Goal: Navigation & Orientation: Find specific page/section

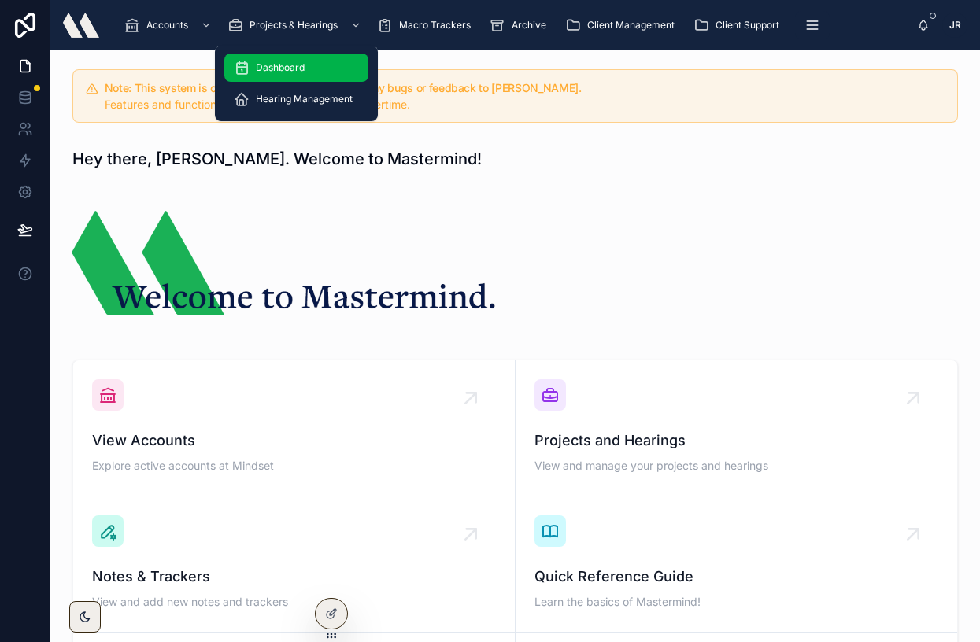
click at [275, 68] on span "Dashboard" at bounding box center [280, 67] width 49 height 13
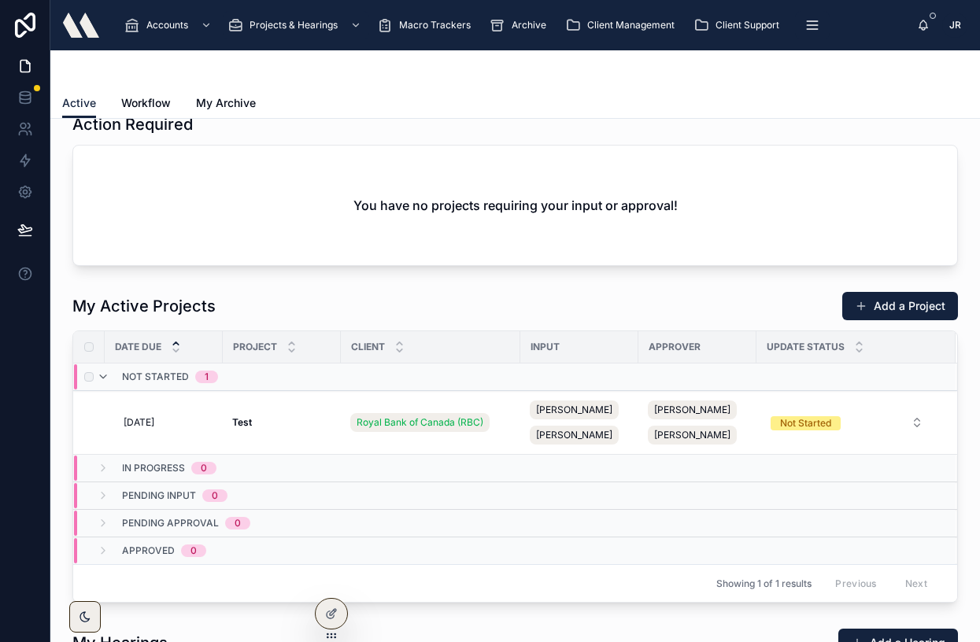
scroll to position [168, 0]
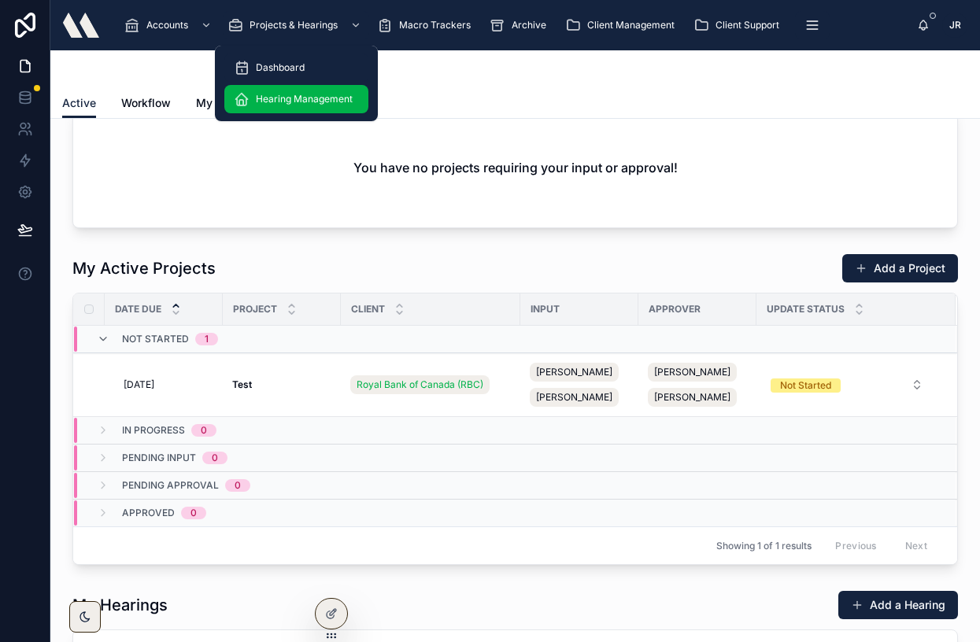
click at [293, 99] on span "Hearing Management" at bounding box center [304, 99] width 97 height 13
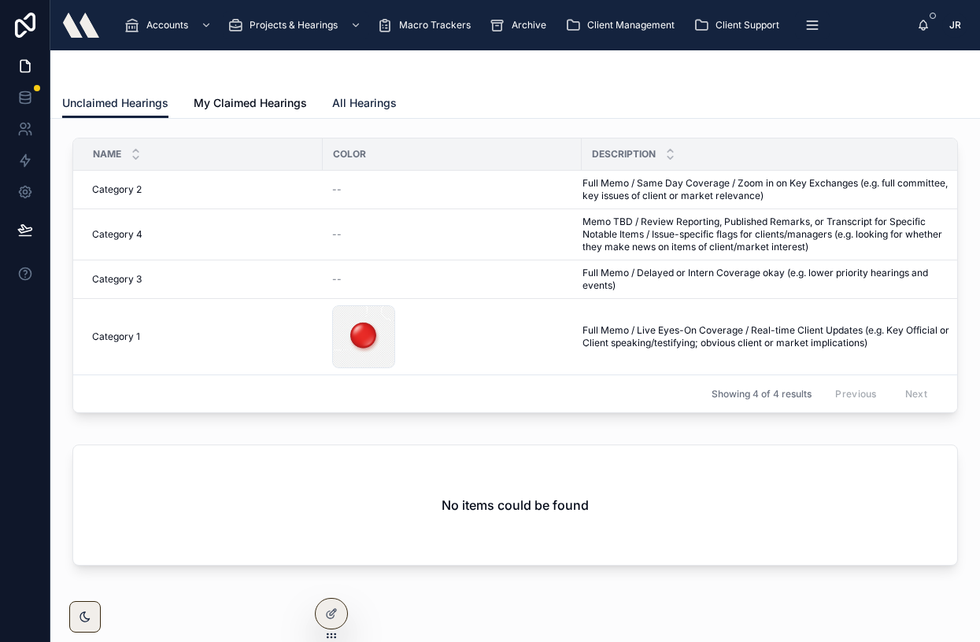
click at [345, 102] on span "All Hearings" at bounding box center [364, 103] width 65 height 16
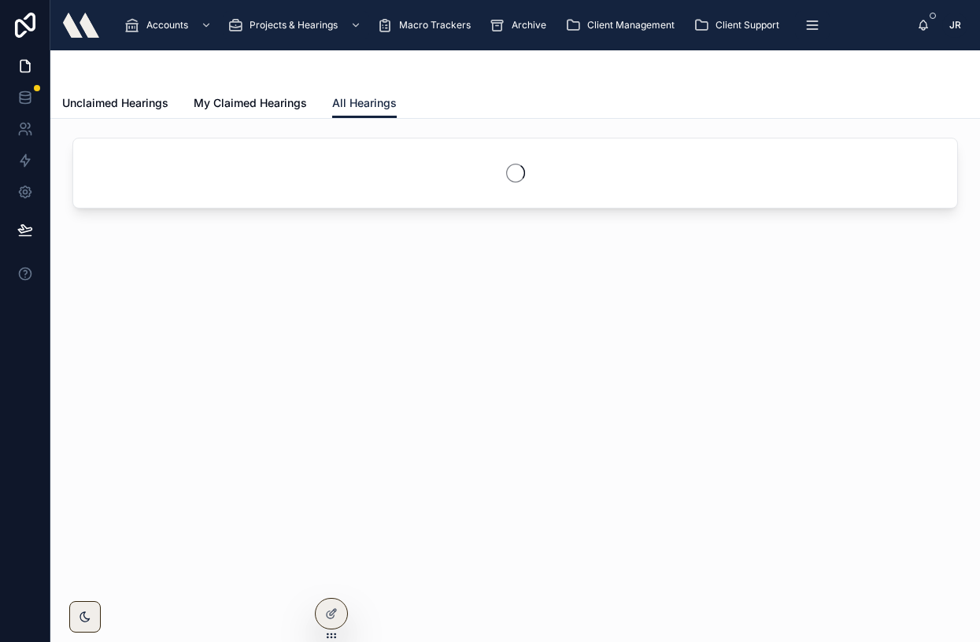
click at [345, 102] on span "All Hearings" at bounding box center [364, 103] width 65 height 16
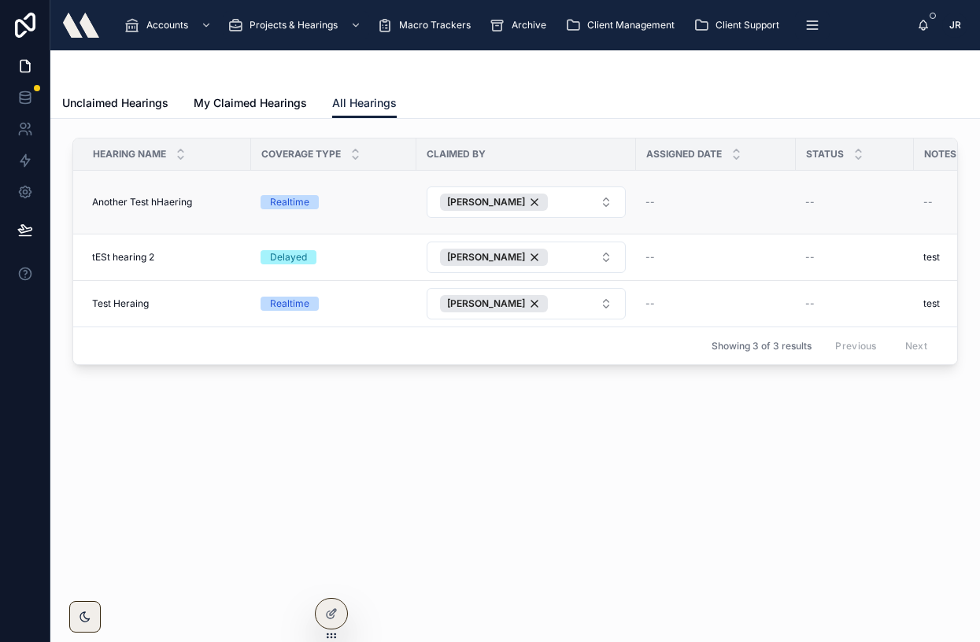
drag, startPoint x: 155, startPoint y: 208, endPoint x: 142, endPoint y: 200, distance: 15.5
click at [154, 208] on span "Another Test hHaering" at bounding box center [142, 202] width 100 height 13
click at [141, 200] on span "Another Test hHaering" at bounding box center [142, 202] width 100 height 13
click at [123, 103] on span "Unclaimed Hearings" at bounding box center [115, 103] width 106 height 16
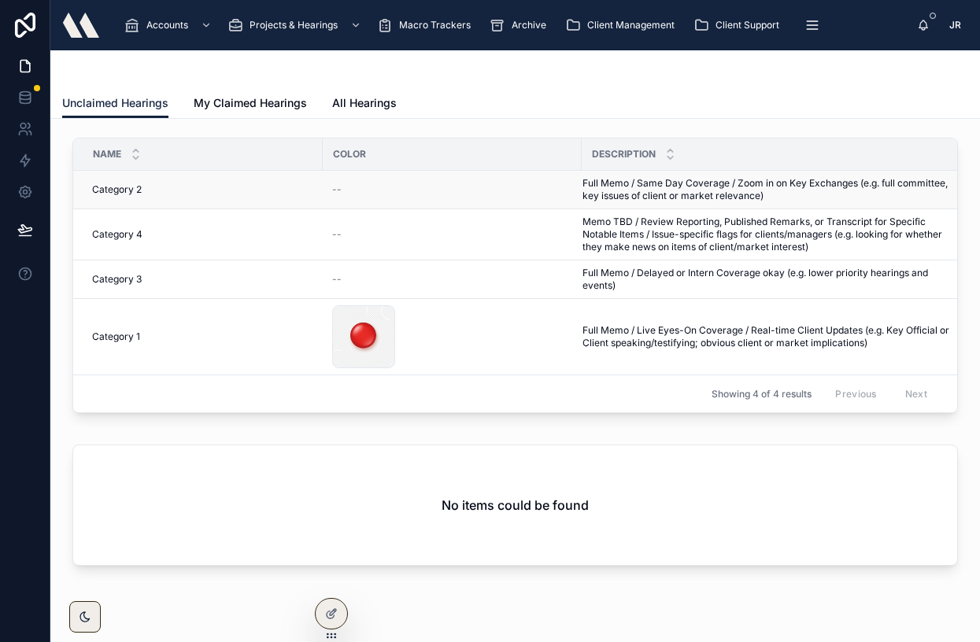
click at [131, 192] on span "Category 2" at bounding box center [117, 189] width 50 height 13
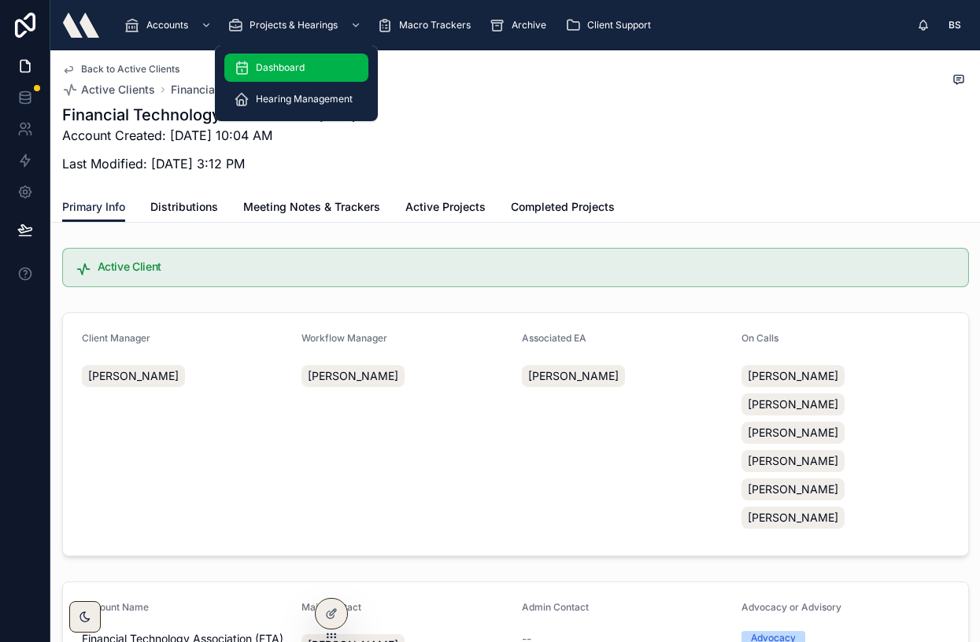
click at [282, 66] on span "Dashboard" at bounding box center [280, 67] width 49 height 13
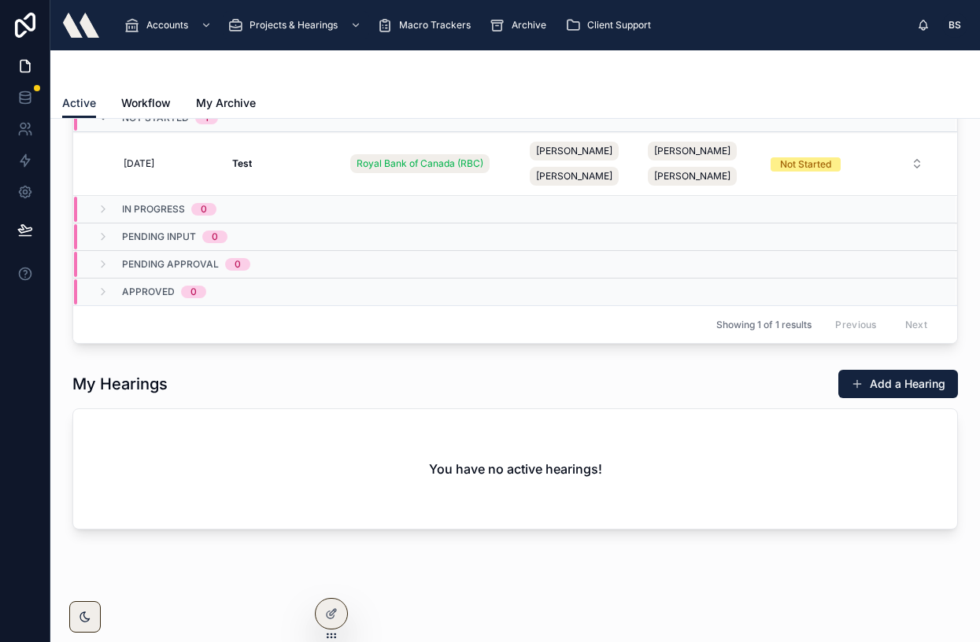
scroll to position [408, 0]
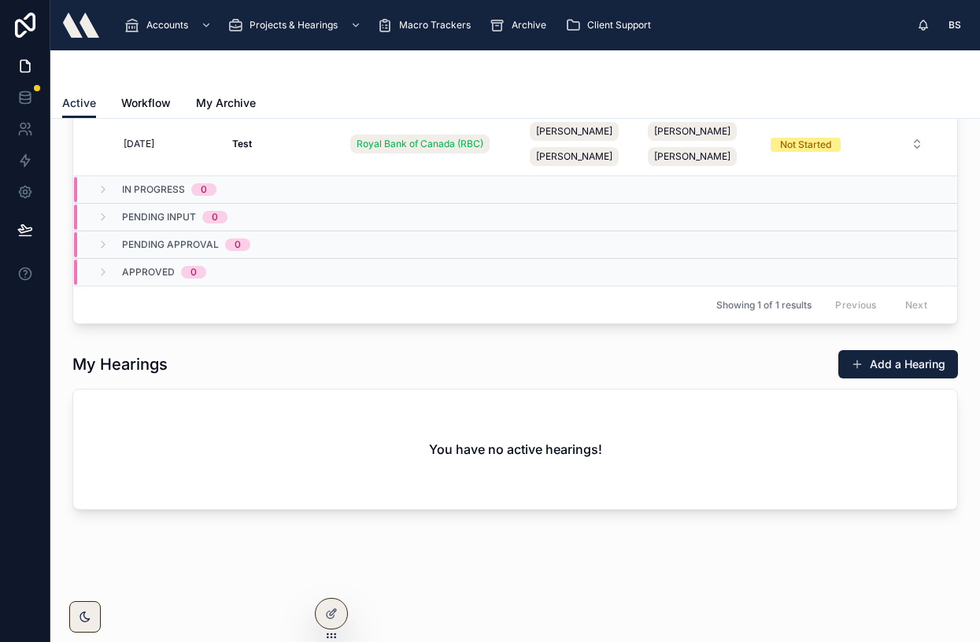
click at [477, 452] on h2 "You have no active hearings!" at bounding box center [515, 449] width 173 height 19
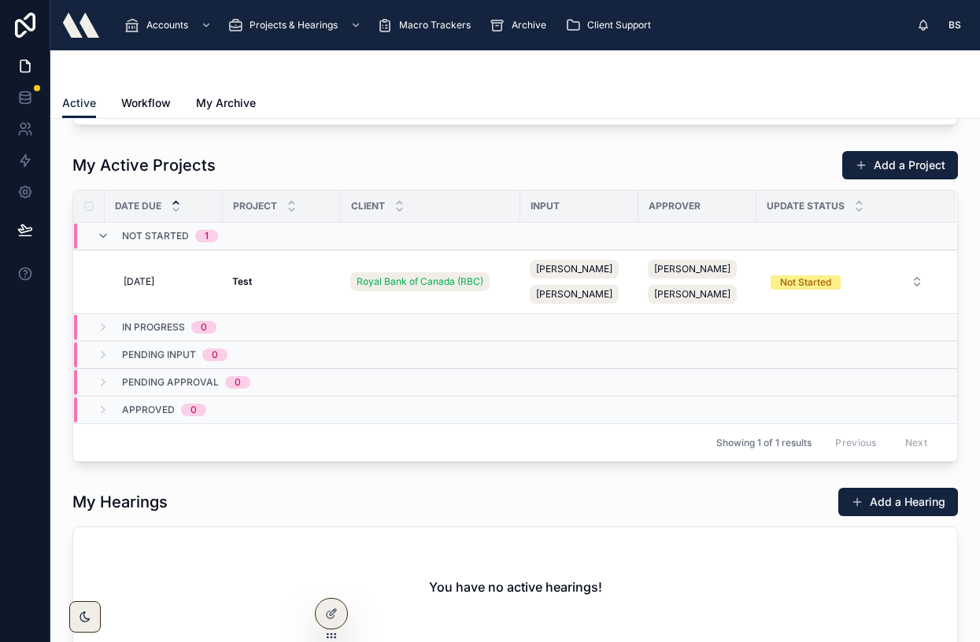
scroll to position [278, 0]
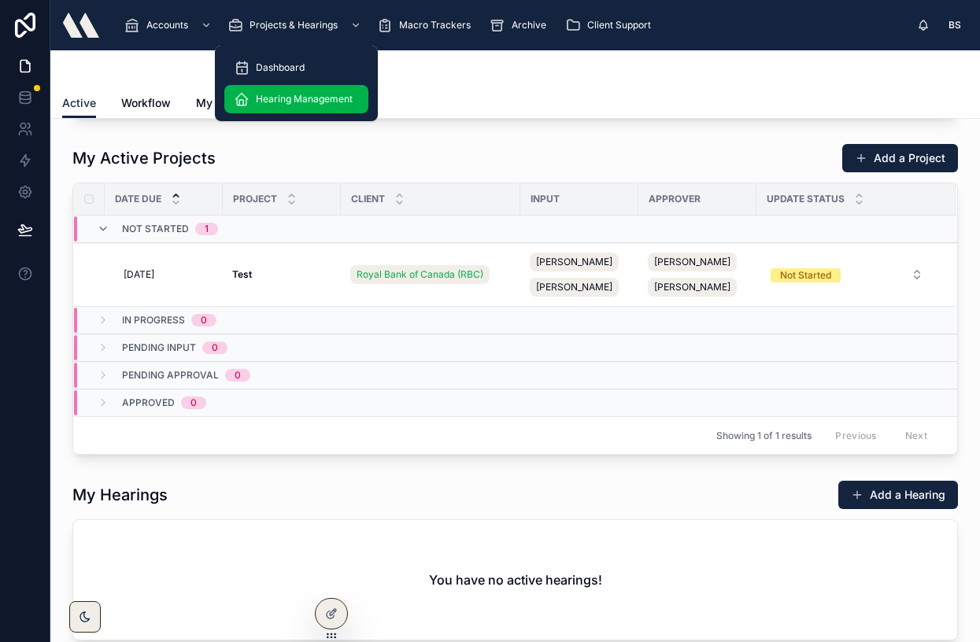
click at [275, 102] on span "Hearing Management" at bounding box center [304, 99] width 97 height 13
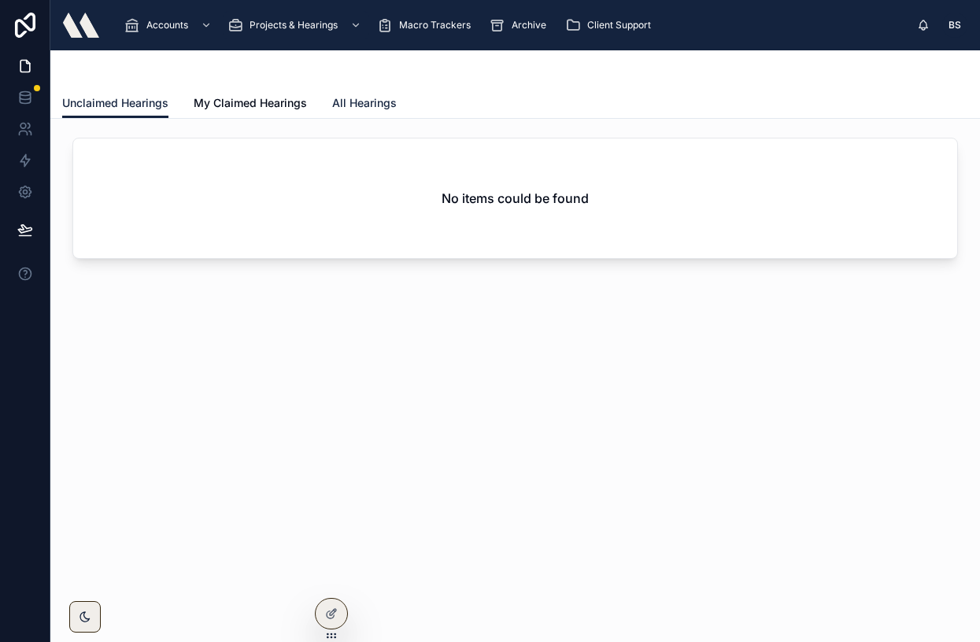
click at [350, 107] on span "All Hearings" at bounding box center [364, 103] width 65 height 16
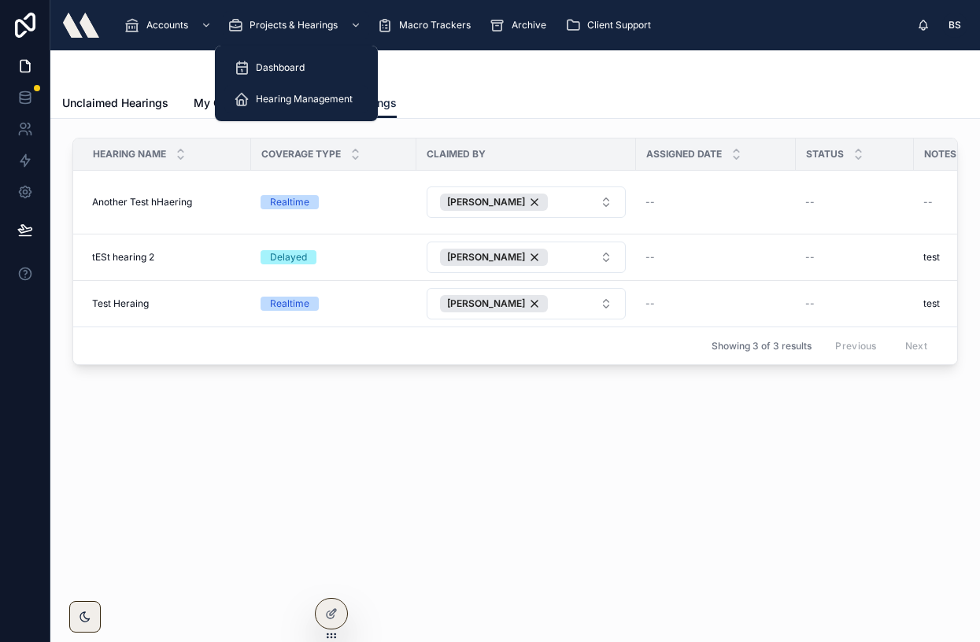
click at [273, 98] on span "Hearing Management" at bounding box center [304, 99] width 97 height 13
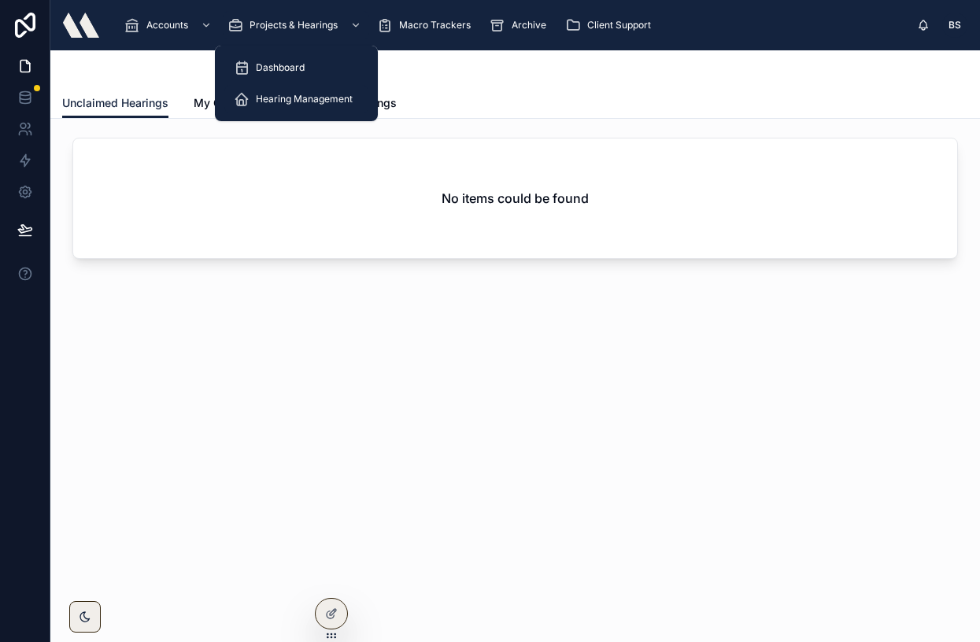
click at [273, 98] on span "Hearing Management" at bounding box center [304, 99] width 97 height 13
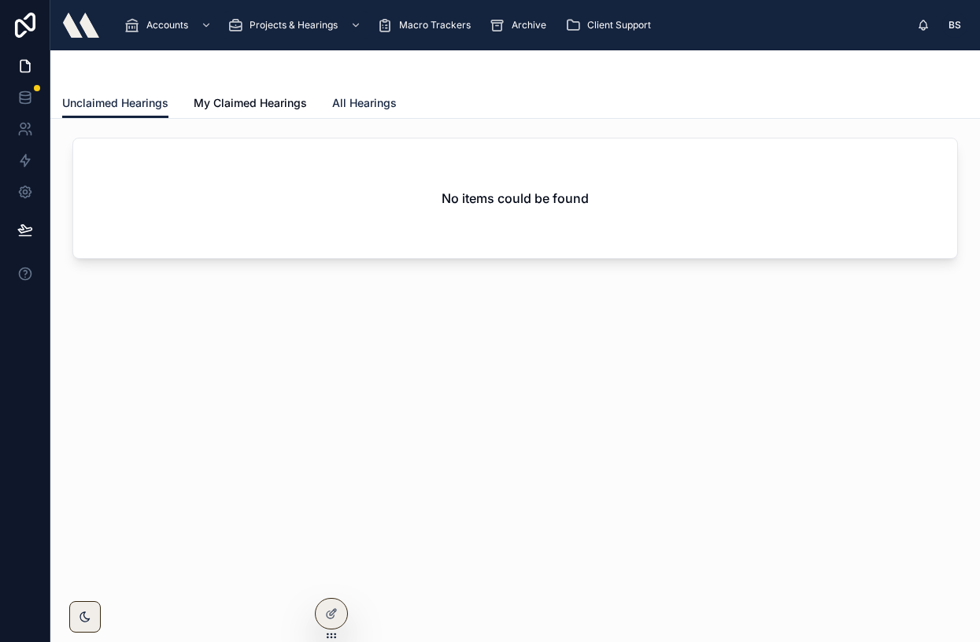
click at [355, 106] on span "All Hearings" at bounding box center [364, 103] width 65 height 16
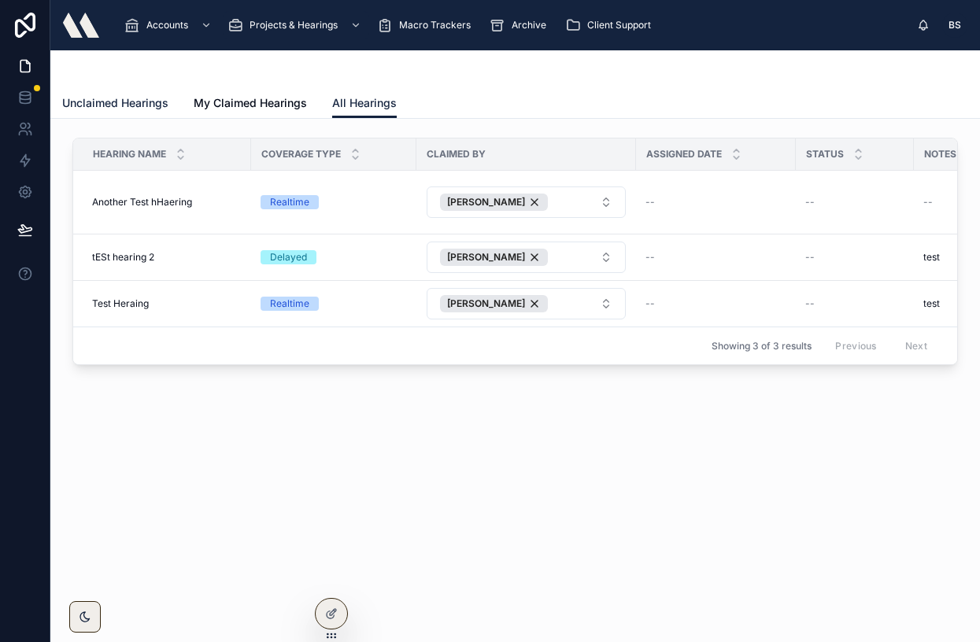
click at [126, 100] on span "Unclaimed Hearings" at bounding box center [115, 103] width 106 height 16
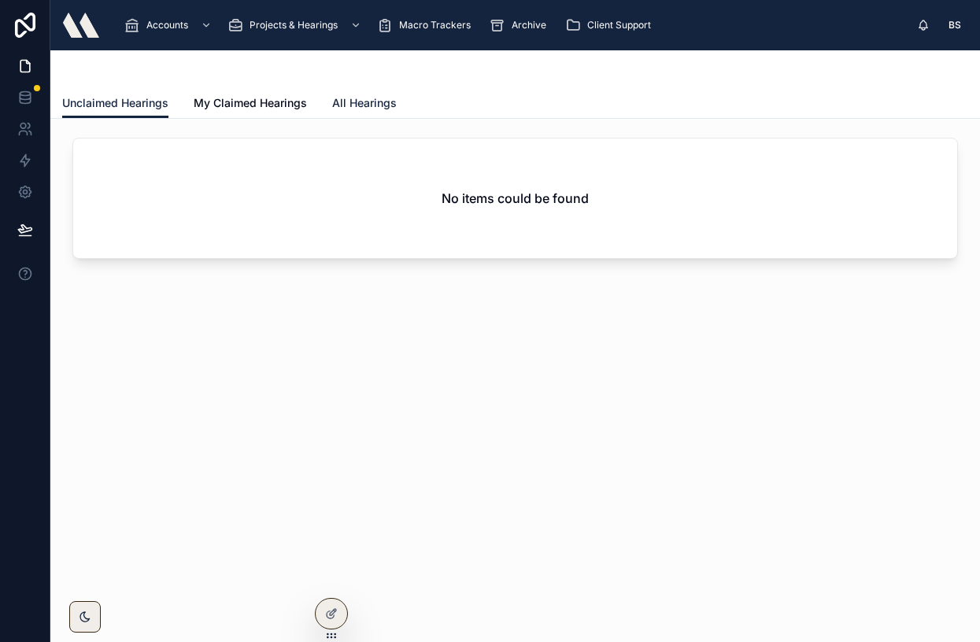
click at [353, 98] on span "All Hearings" at bounding box center [364, 103] width 65 height 16
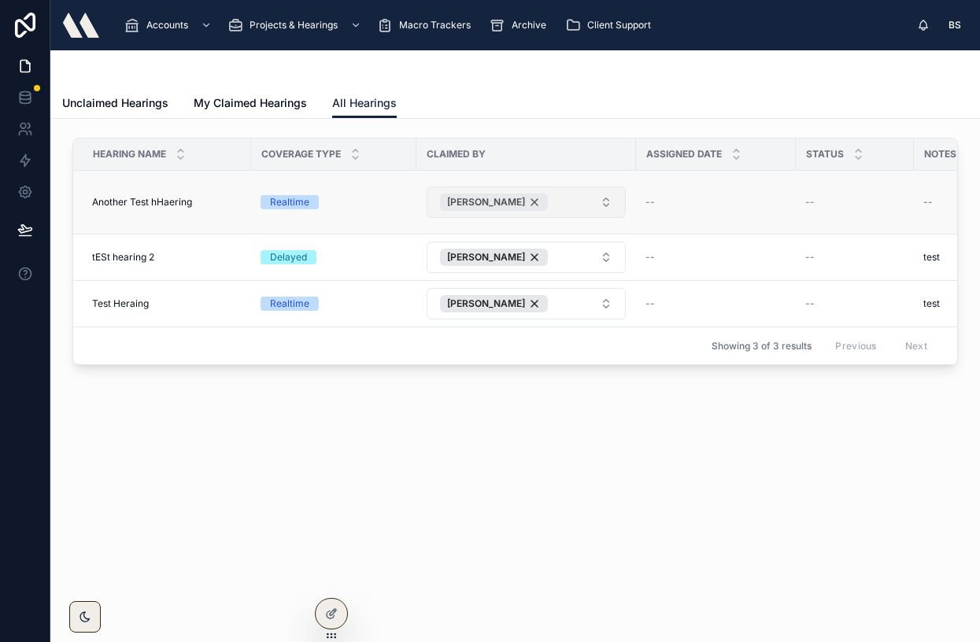
scroll to position [0, 1]
click at [603, 204] on button "[PERSON_NAME]" at bounding box center [525, 202] width 199 height 31
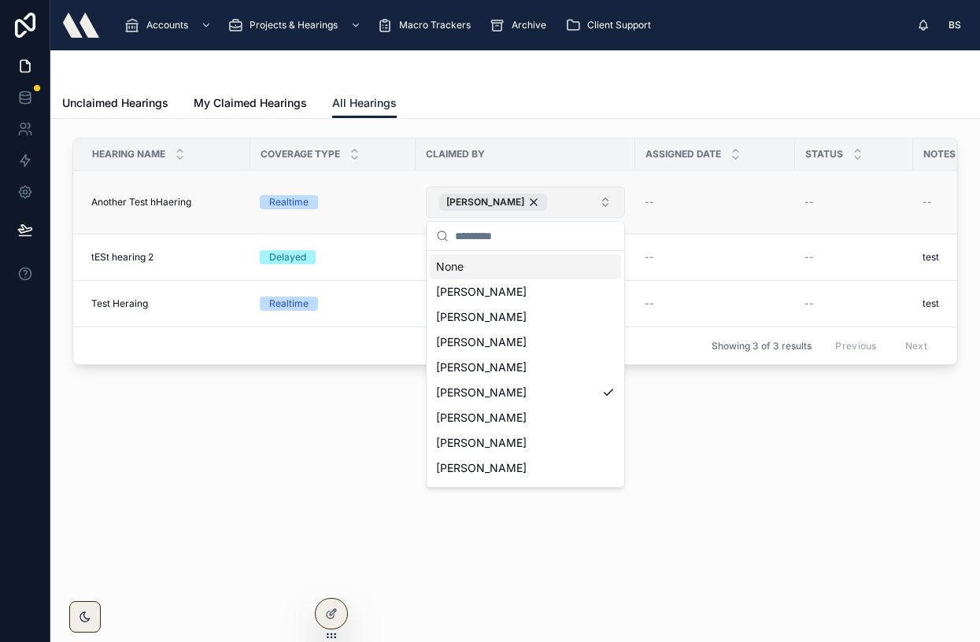
click at [603, 204] on button "[PERSON_NAME]" at bounding box center [525, 202] width 199 height 31
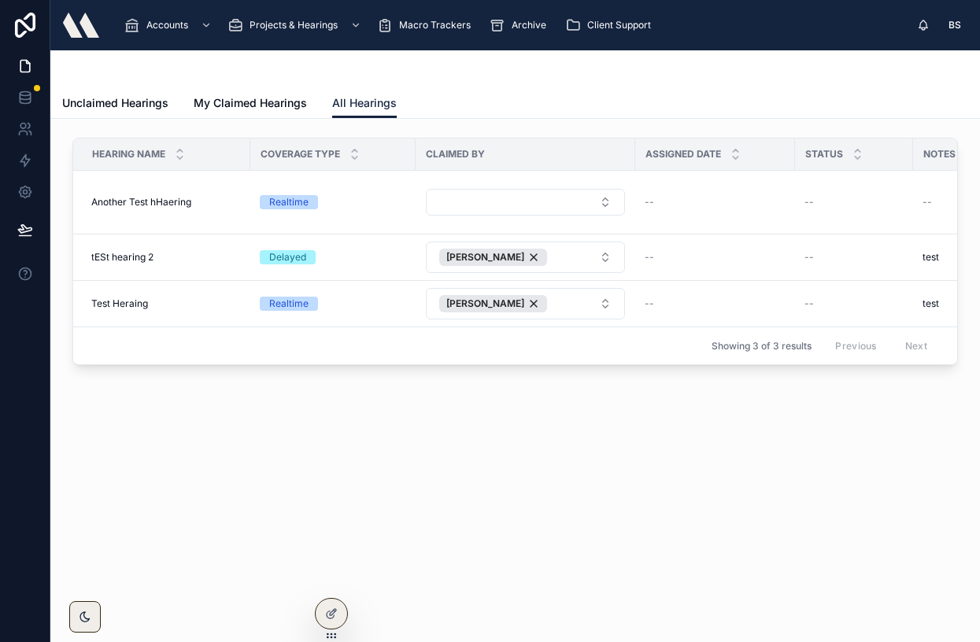
scroll to position [0, 0]
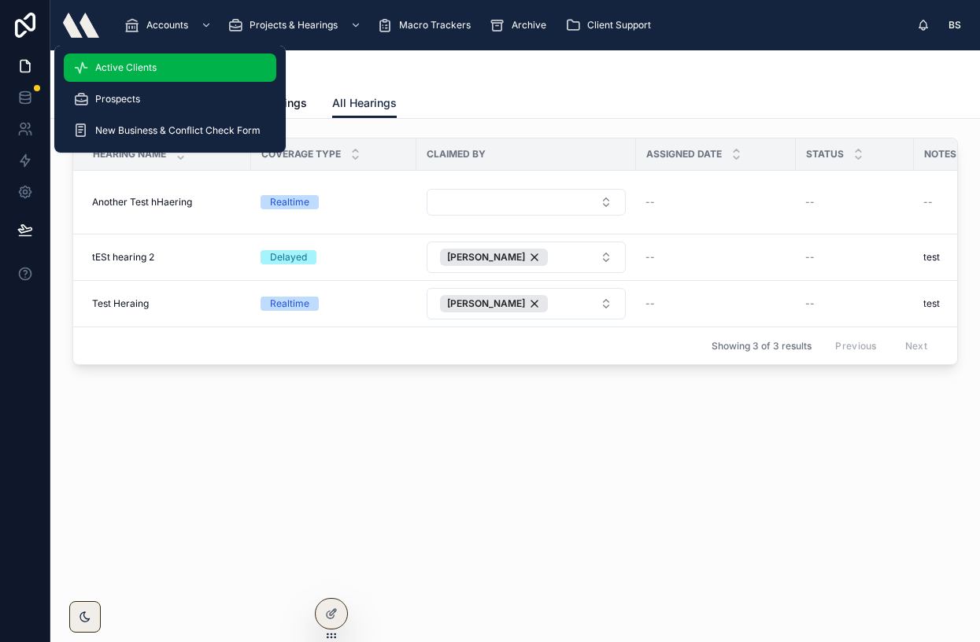
click at [136, 68] on span "Active Clients" at bounding box center [125, 67] width 61 height 13
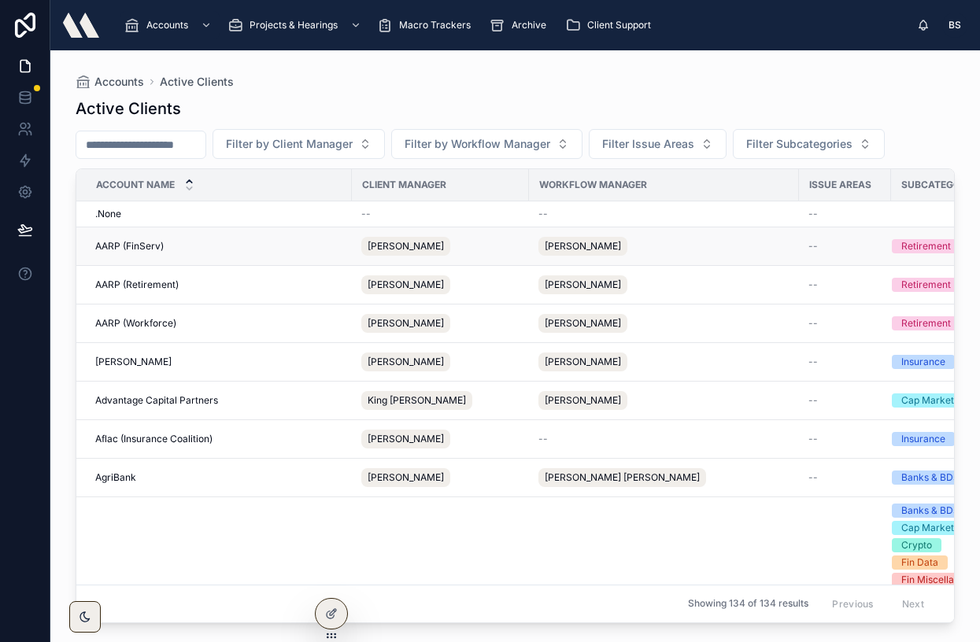
click at [120, 243] on span "AARP (FinServ)" at bounding box center [129, 246] width 68 height 13
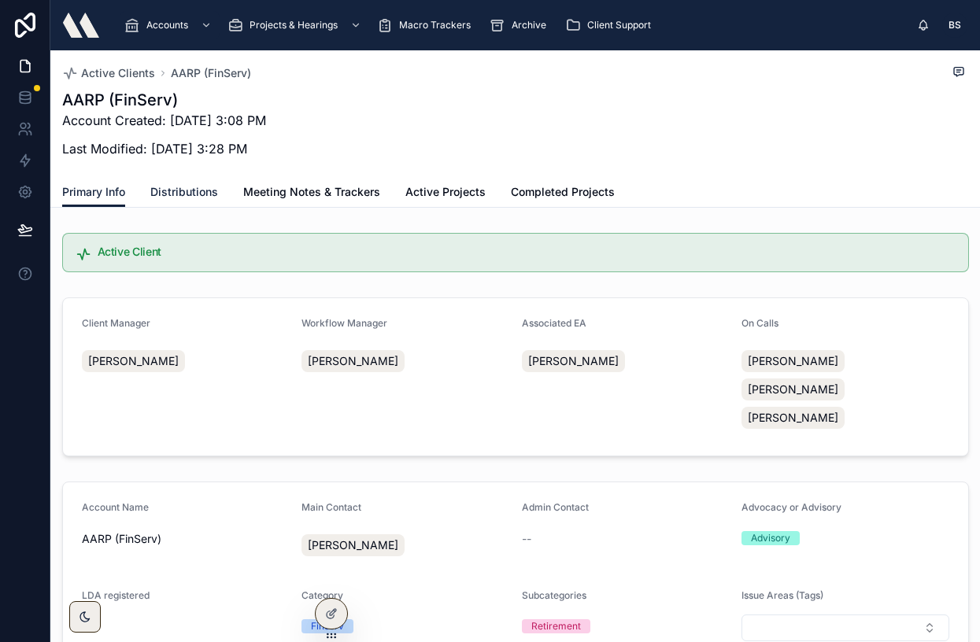
click at [189, 190] on span "Distributions" at bounding box center [184, 192] width 68 height 16
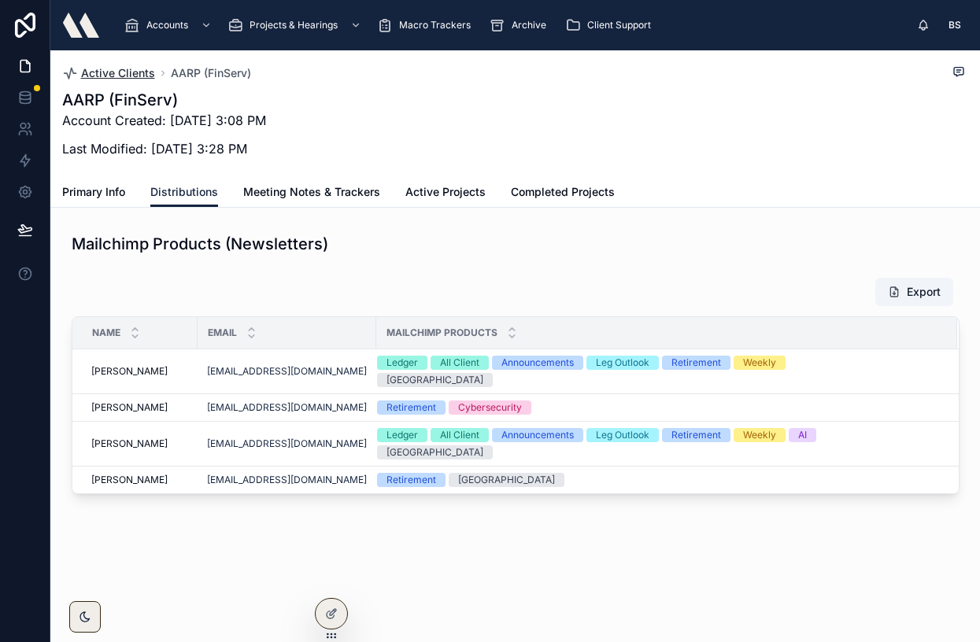
click at [109, 74] on span "Active Clients" at bounding box center [118, 73] width 74 height 16
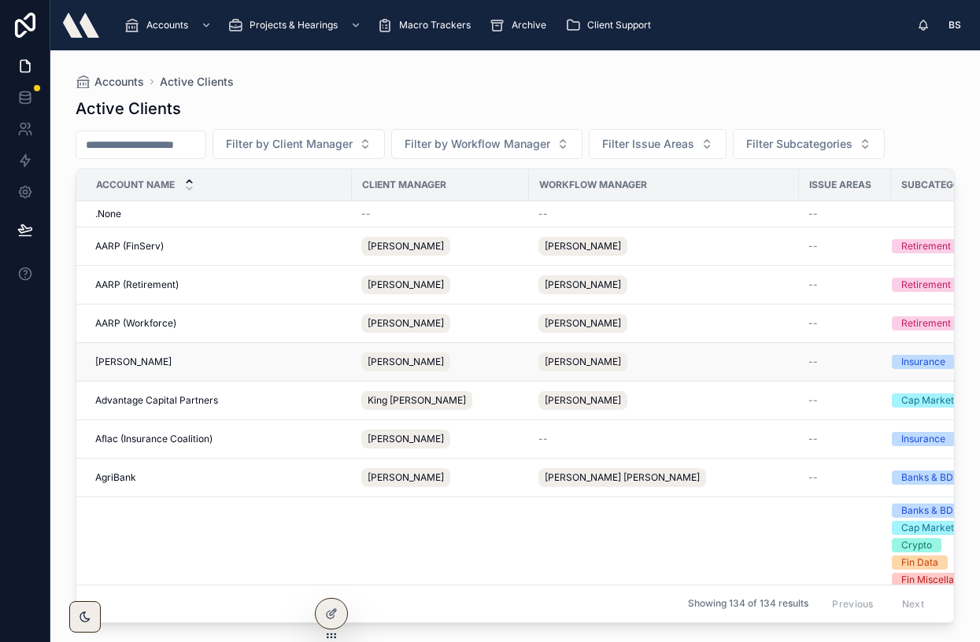
click at [102, 362] on span "[PERSON_NAME]" at bounding box center [133, 362] width 76 height 13
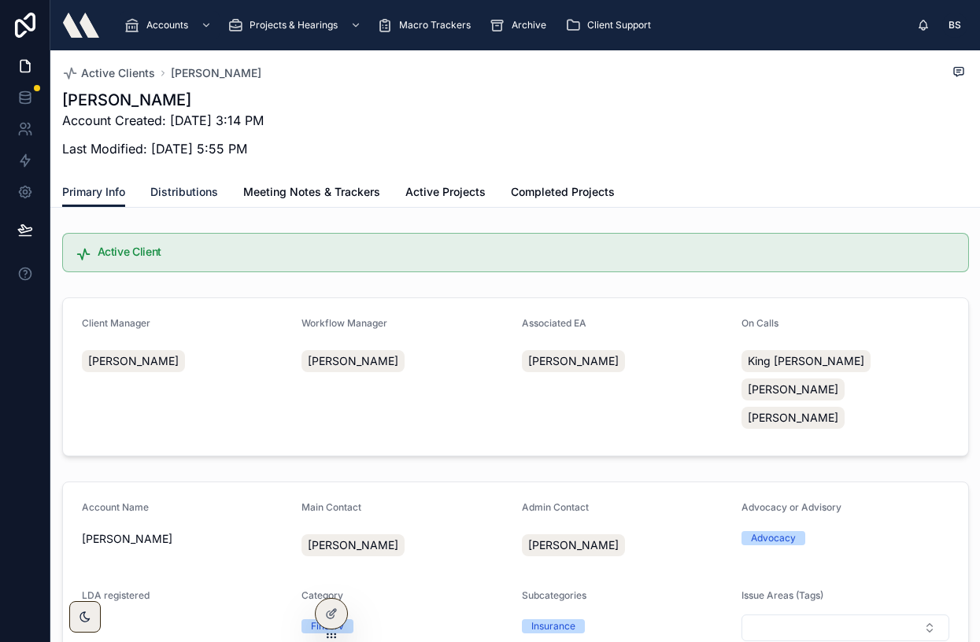
click at [194, 191] on span "Distributions" at bounding box center [184, 192] width 68 height 16
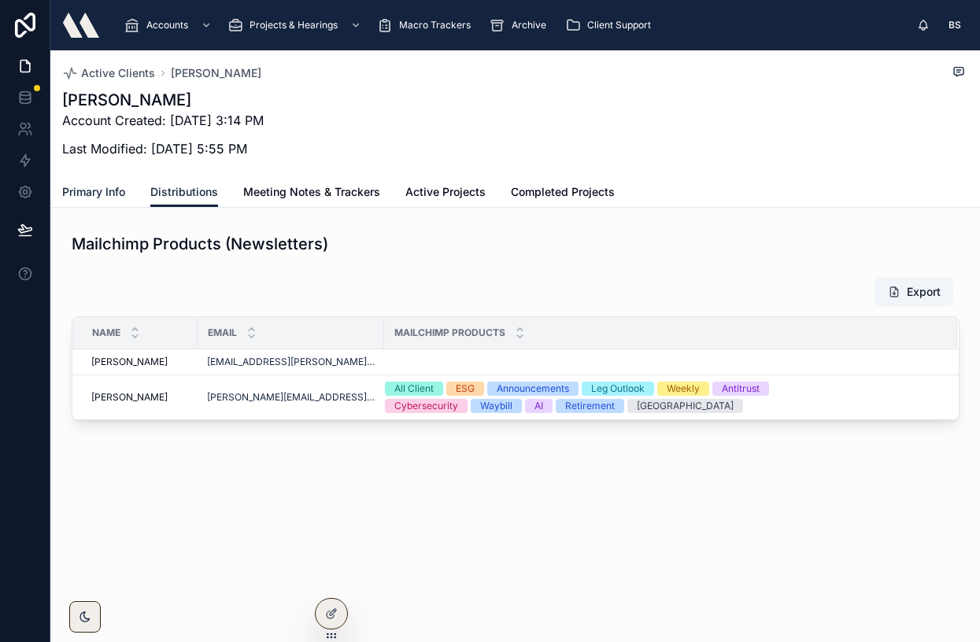
click at [100, 194] on span "Primary Info" at bounding box center [93, 192] width 63 height 16
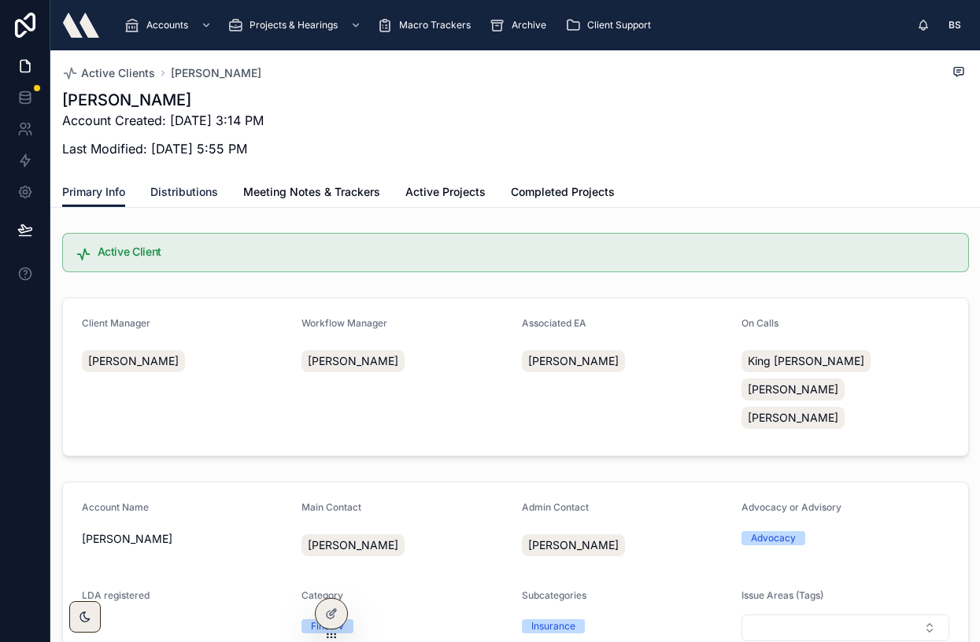
click at [186, 190] on span "Distributions" at bounding box center [184, 192] width 68 height 16
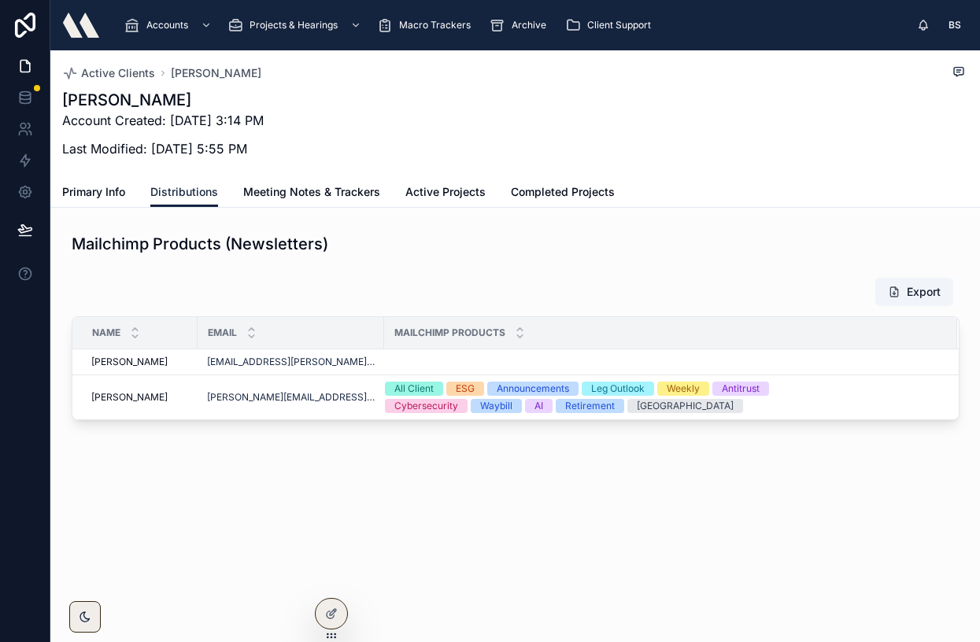
click at [955, 24] on span "BS" at bounding box center [954, 25] width 13 height 13
click at [331, 575] on icon at bounding box center [329, 577] width 4 height 4
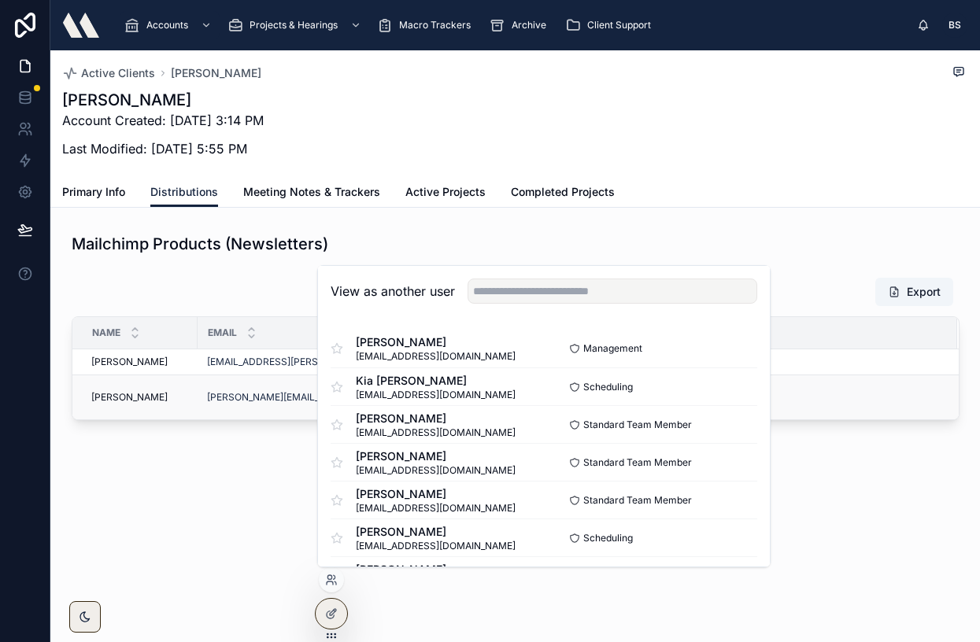
drag, startPoint x: 127, startPoint y: 480, endPoint x: 130, endPoint y: 381, distance: 99.2
click at [127, 480] on div "Active Clients [PERSON_NAME] Account Created: [DATE] 3:14 PM Last Modified: [DA…" at bounding box center [514, 288] width 929 height 477
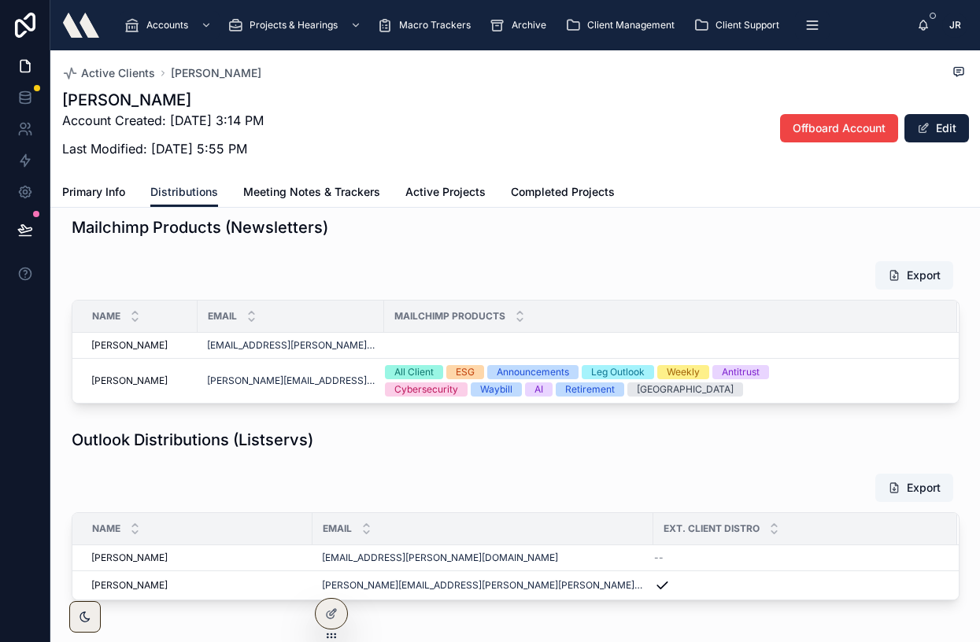
scroll to position [16, 0]
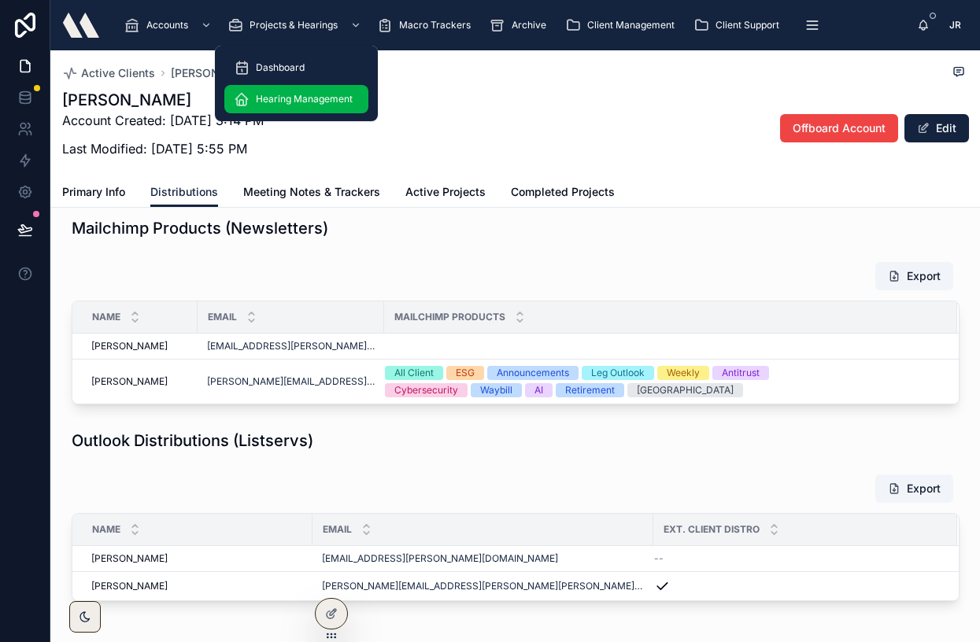
click at [297, 96] on span "Hearing Management" at bounding box center [304, 99] width 97 height 13
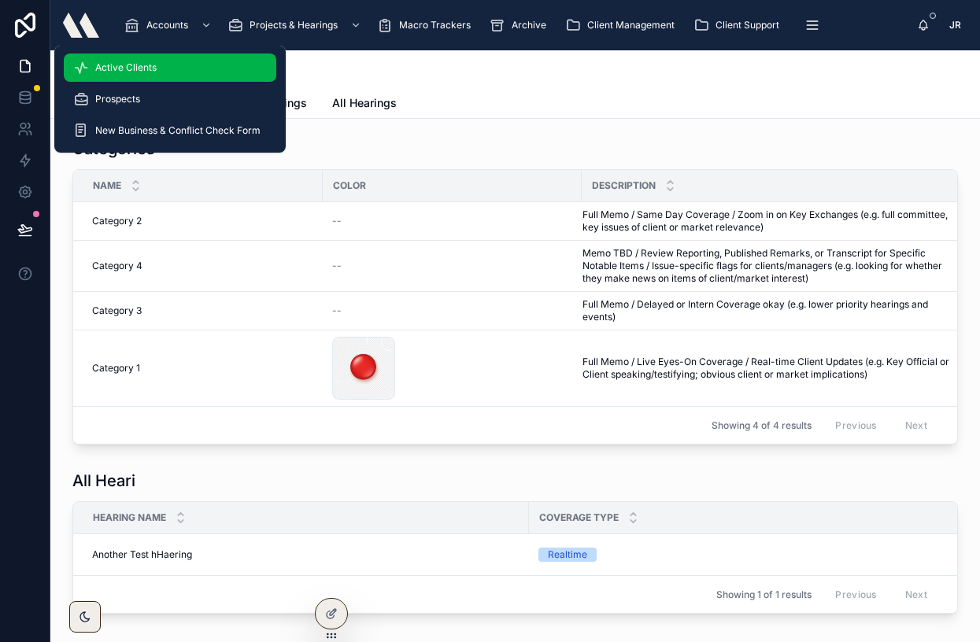
click at [135, 68] on span "Active Clients" at bounding box center [125, 67] width 61 height 13
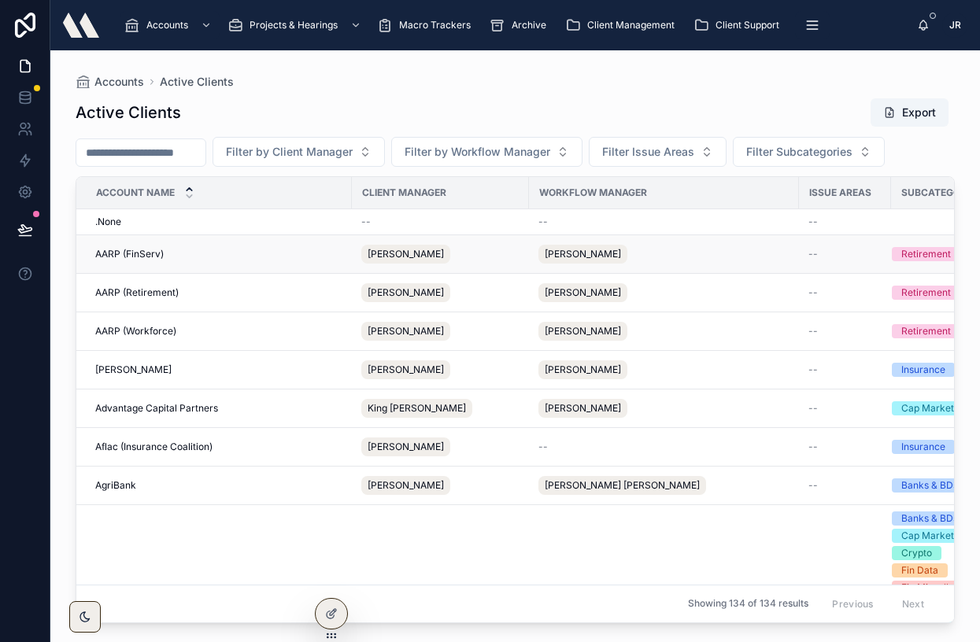
click at [116, 252] on span "AARP (FinServ)" at bounding box center [129, 254] width 68 height 13
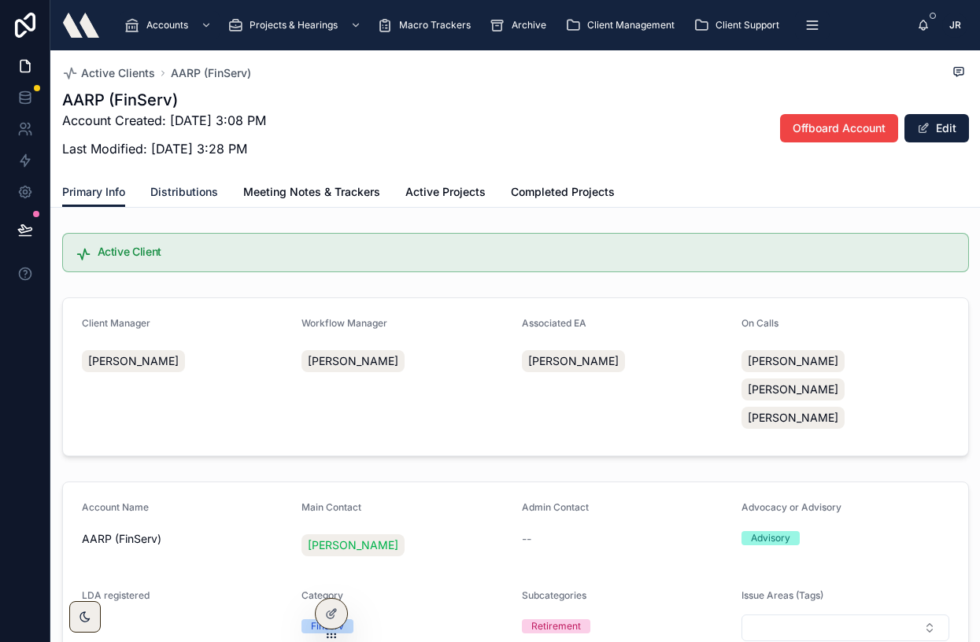
click at [183, 190] on span "Distributions" at bounding box center [184, 192] width 68 height 16
